Goal: Task Accomplishment & Management: Complete application form

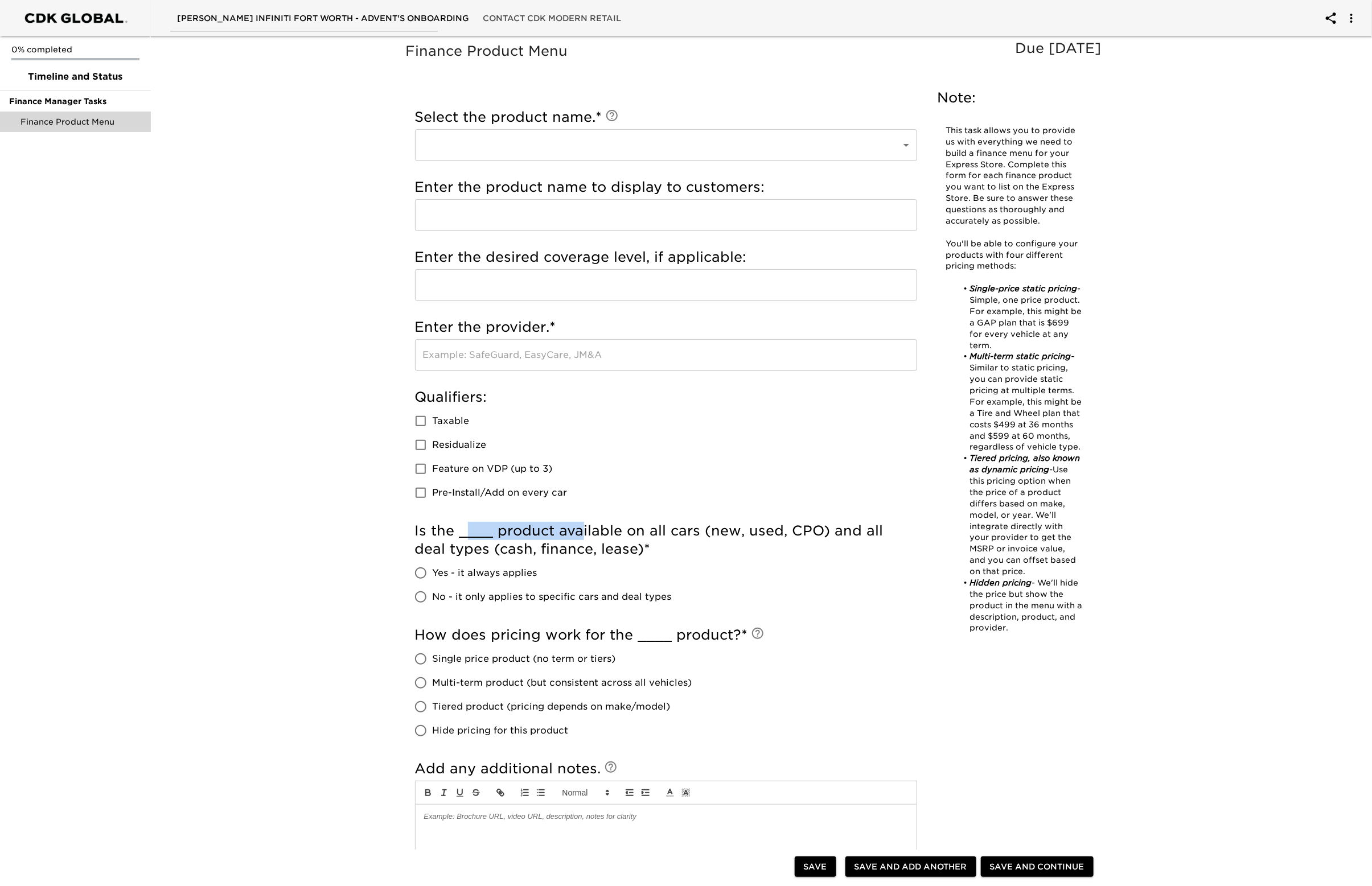
drag, startPoint x: 464, startPoint y: 526, endPoint x: 582, endPoint y: 529, distance: 118.0
click at [582, 529] on h5 "Is the ____ product available on all cars (new, used, CPO) and all deal types (…" at bounding box center [665, 540] width 502 height 36
click at [597, 529] on h5 "Is the ____ product available on all cars (new, used, CPO) and all deal types (…" at bounding box center [665, 540] width 502 height 36
drag, startPoint x: 463, startPoint y: 513, endPoint x: 558, endPoint y: 531, distance: 96.7
click at [558, 531] on div "Select the product name. * ​ ​ Enter the custom product name. * ​ Enter the pro…" at bounding box center [665, 491] width 520 height 794
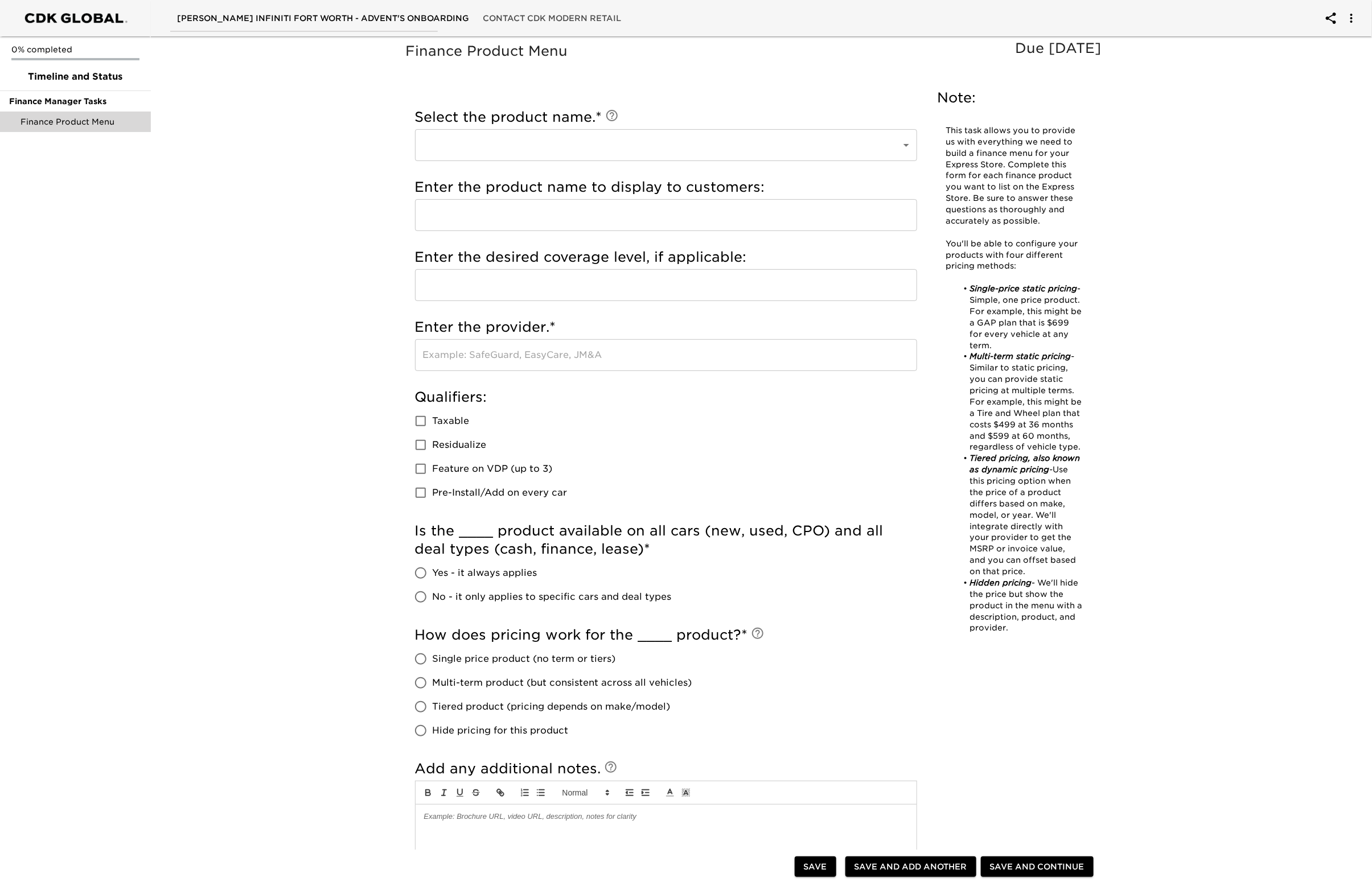
click at [584, 549] on h5 "Is the ____ product available on all cars (new, used, CPO) and all deal types (…" at bounding box center [665, 540] width 502 height 36
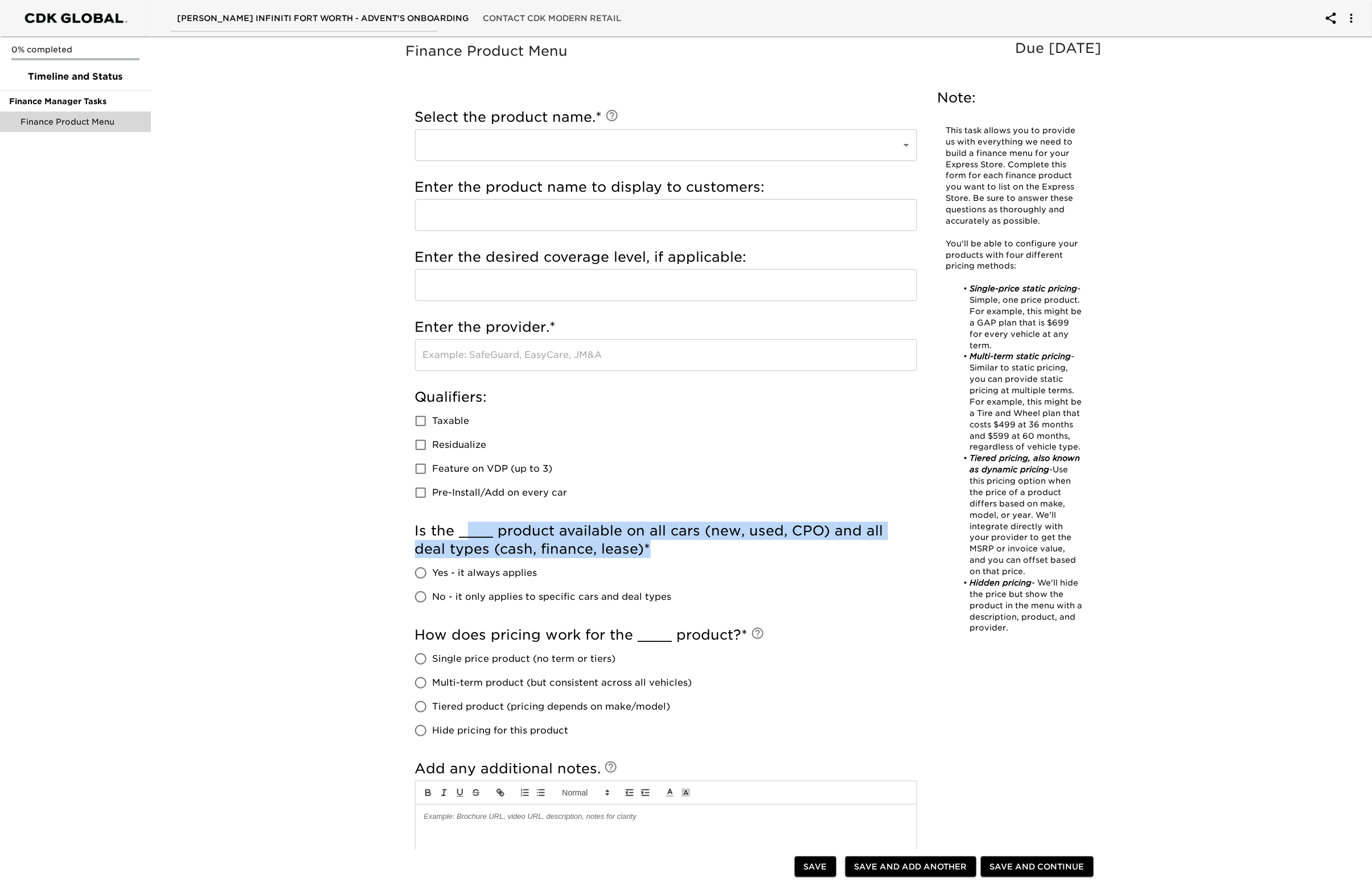
drag, startPoint x: 469, startPoint y: 522, endPoint x: 613, endPoint y: 548, distance: 146.3
click at [613, 548] on h5 "Is the ____ product available on all cars (new, used, CPO) and all deal types (…" at bounding box center [665, 540] width 502 height 36
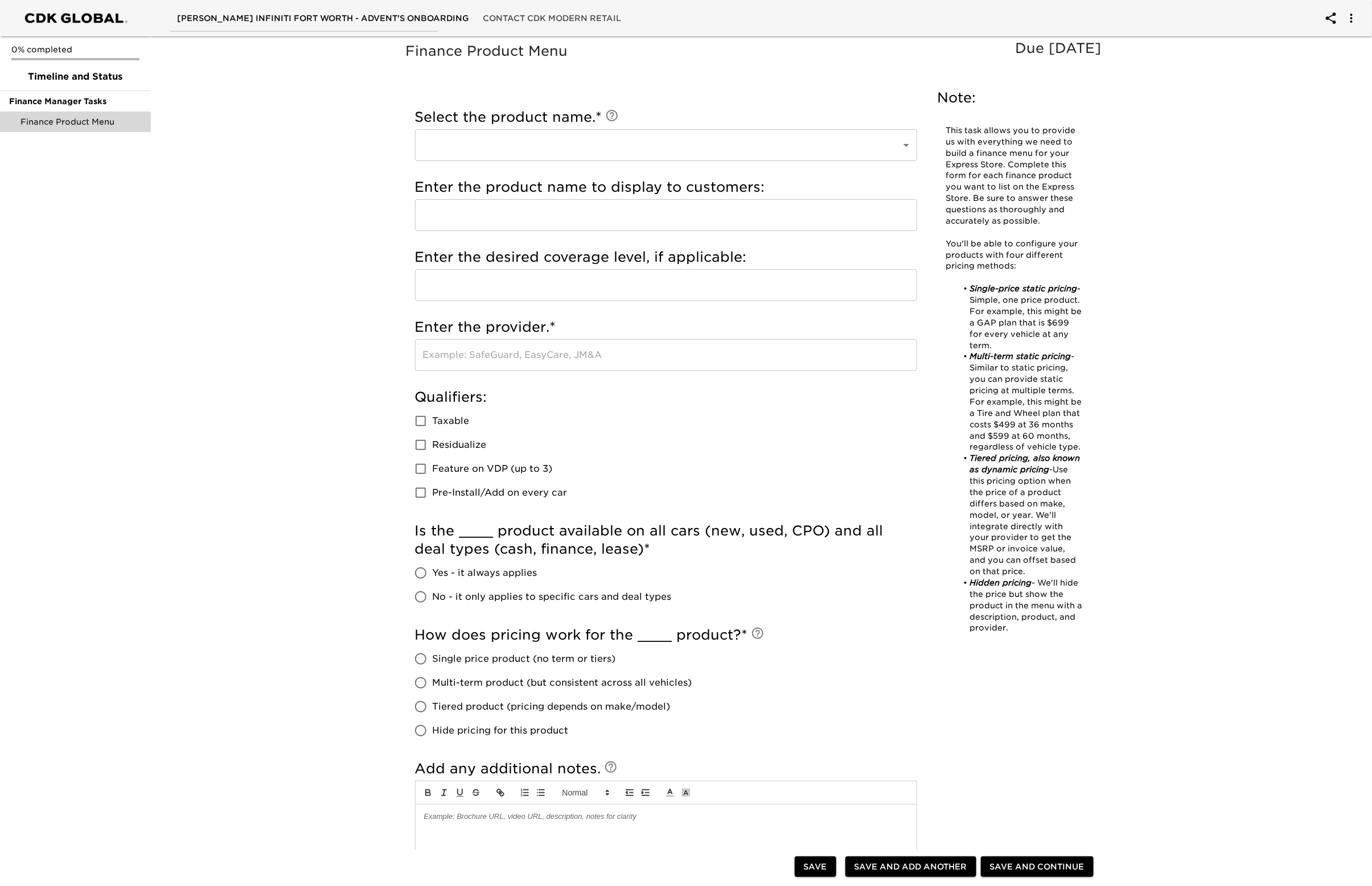
click at [637, 558] on div "Is the ____ product available on all cars (new, used, CPO) and all deal types (…" at bounding box center [665, 565] width 502 height 87
click at [487, 572] on span "Yes - it always applies" at bounding box center [485, 572] width 105 height 14
click at [433, 572] on input "Yes - it always applies" at bounding box center [420, 572] width 24 height 24
radio input "true"
click at [472, 601] on span "No - it only applies to specific cars and deal types" at bounding box center [552, 596] width 239 height 14
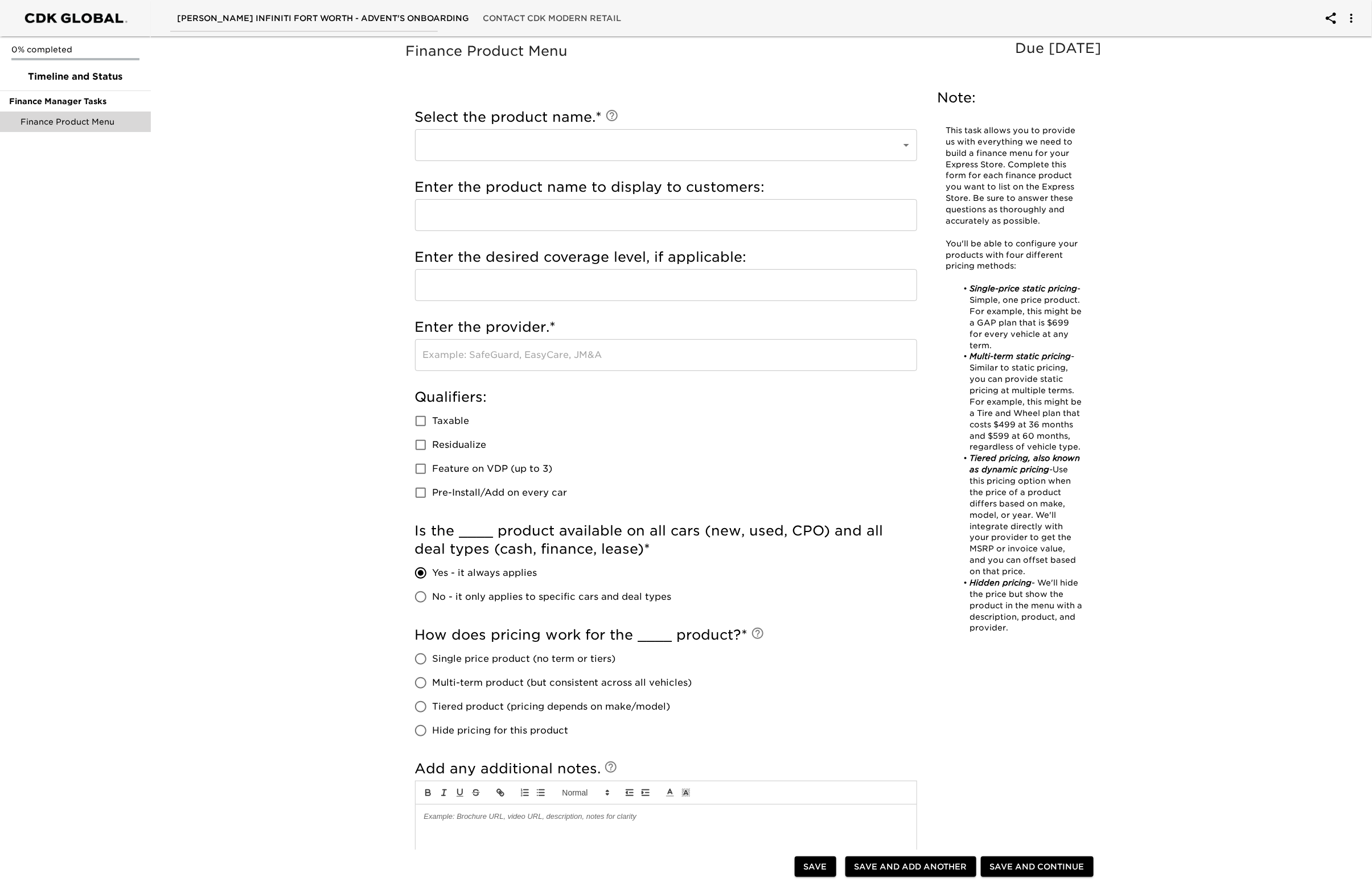
click at [433, 601] on input "No - it only applies to specific cars and deal types" at bounding box center [420, 596] width 24 height 24
radio input "true"
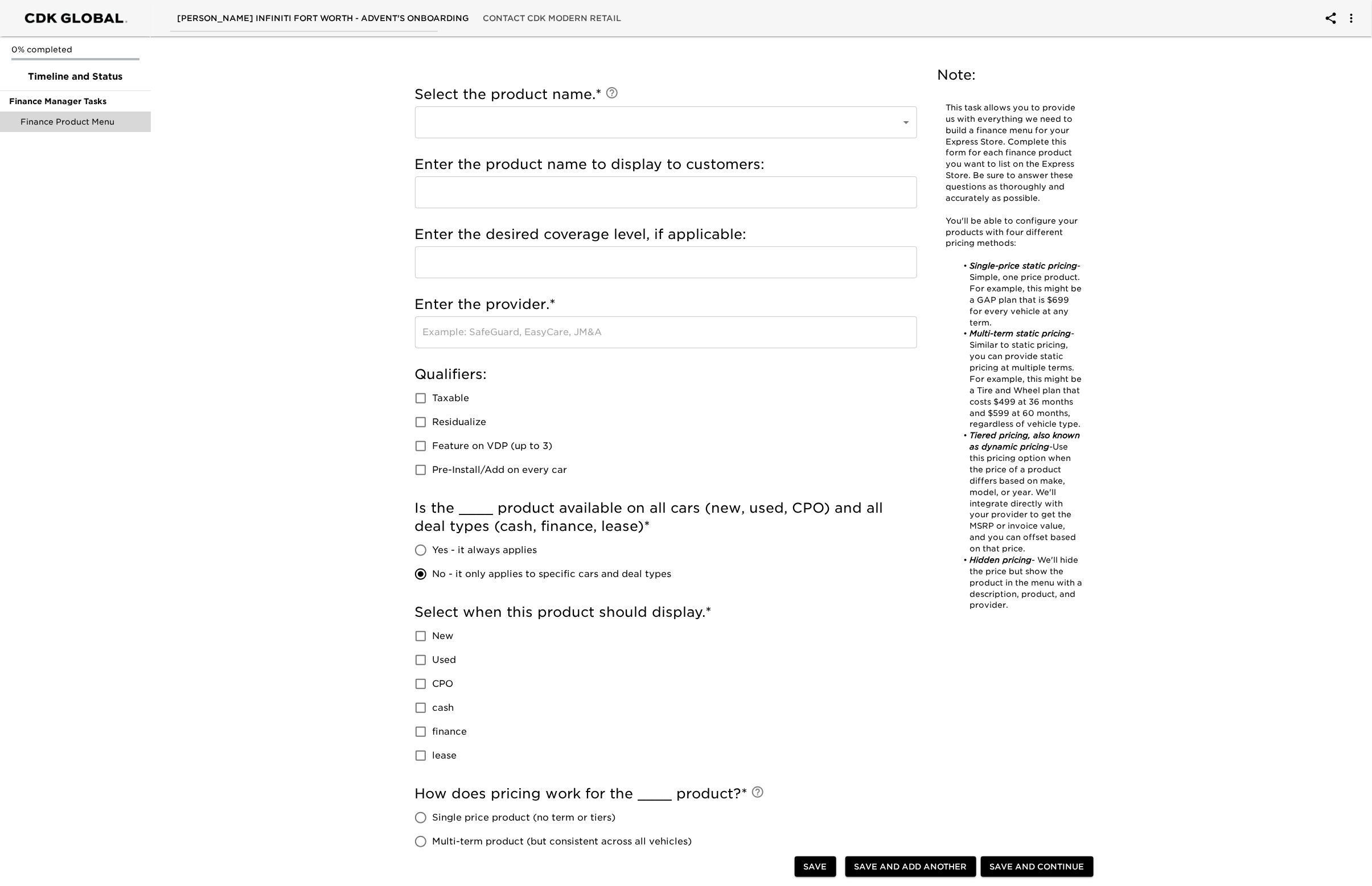
scroll to position [30, 0]
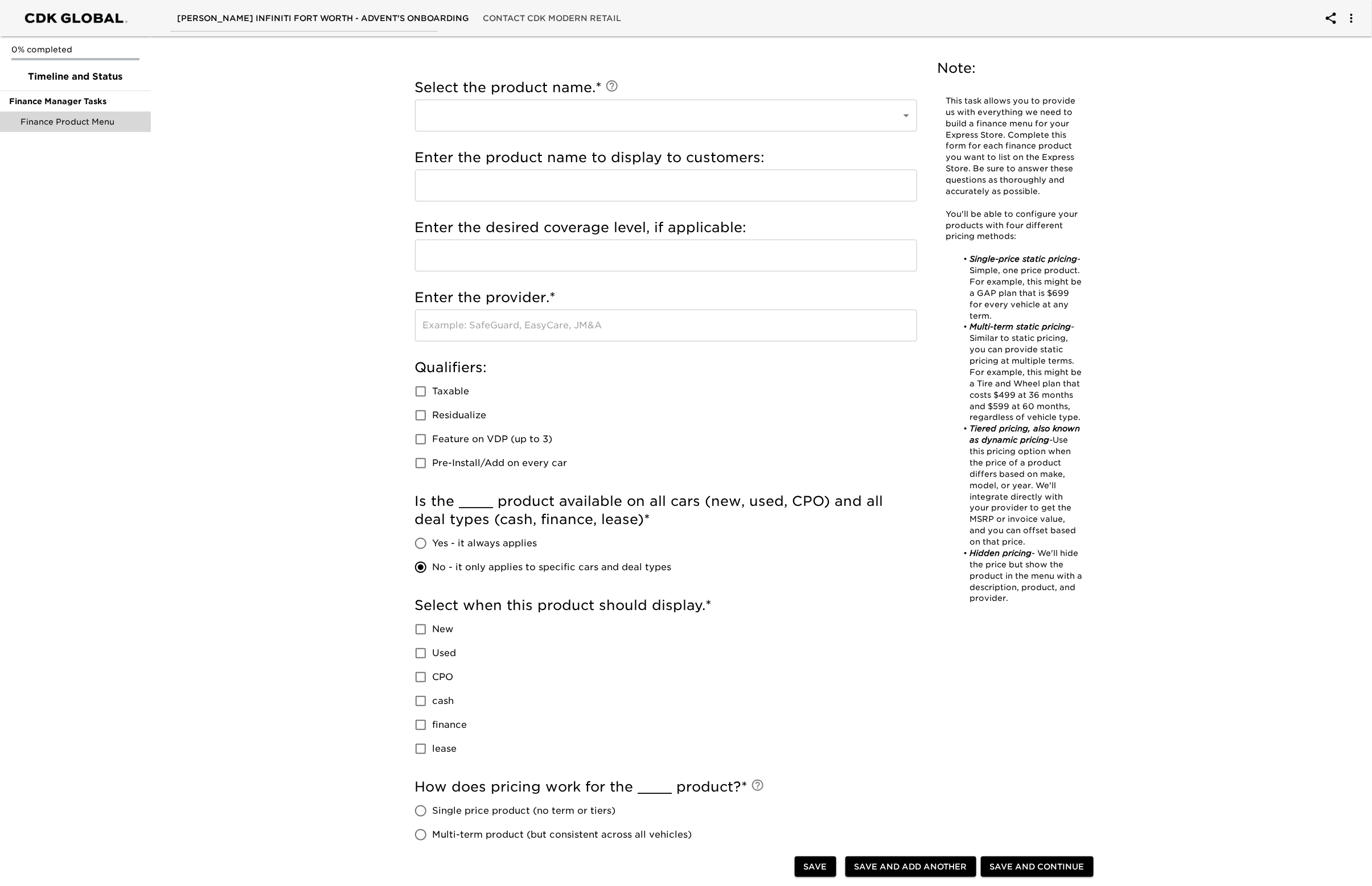
click at [459, 532] on label "Yes - it always applies" at bounding box center [540, 543] width 263 height 24
click at [433, 532] on input "Yes - it always applies" at bounding box center [420, 543] width 24 height 24
radio input "true"
